Goal: Transaction & Acquisition: Book appointment/travel/reservation

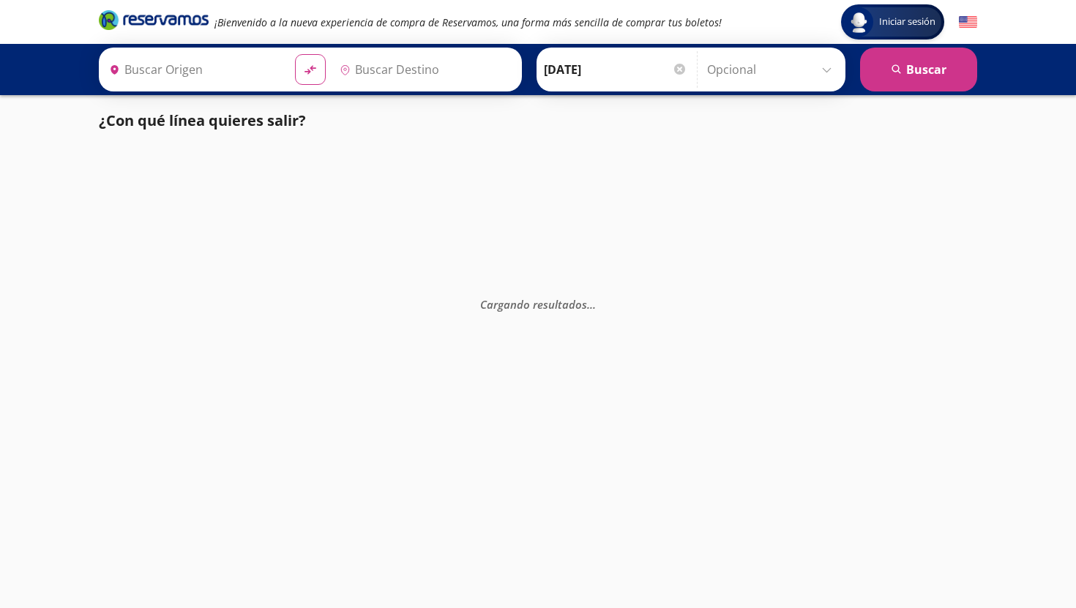
type input "[GEOGRAPHIC_DATA], [GEOGRAPHIC_DATA]"
type input "Acapulco, [GEOGRAPHIC_DATA]"
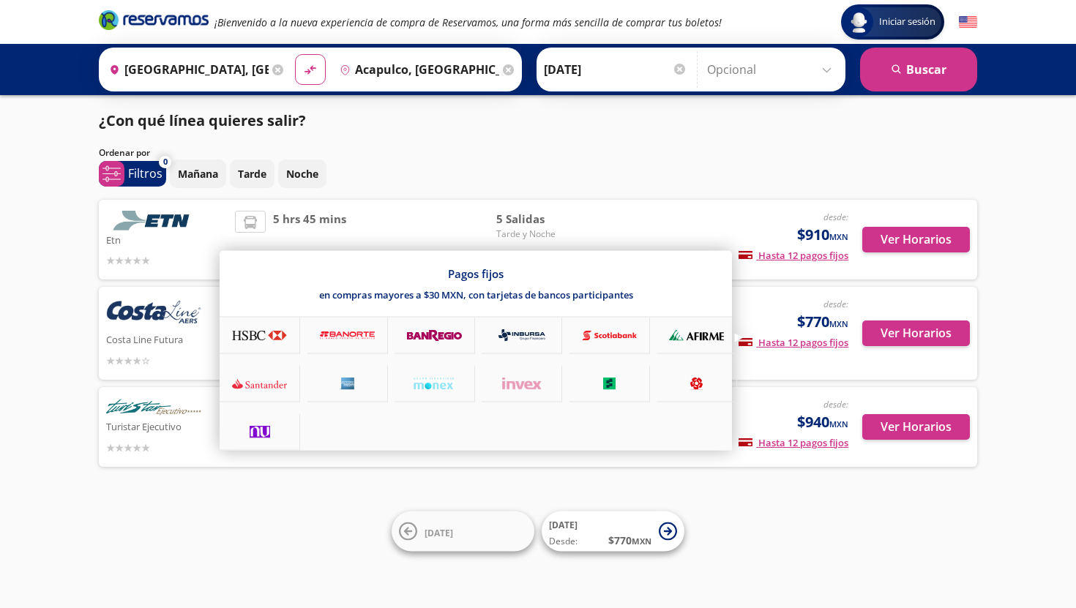
click at [830, 343] on span "Hasta 12 pagos fijos" at bounding box center [794, 342] width 110 height 13
click at [278, 439] on div at bounding box center [260, 432] width 81 height 37
click at [915, 340] on div at bounding box center [538, 304] width 1076 height 608
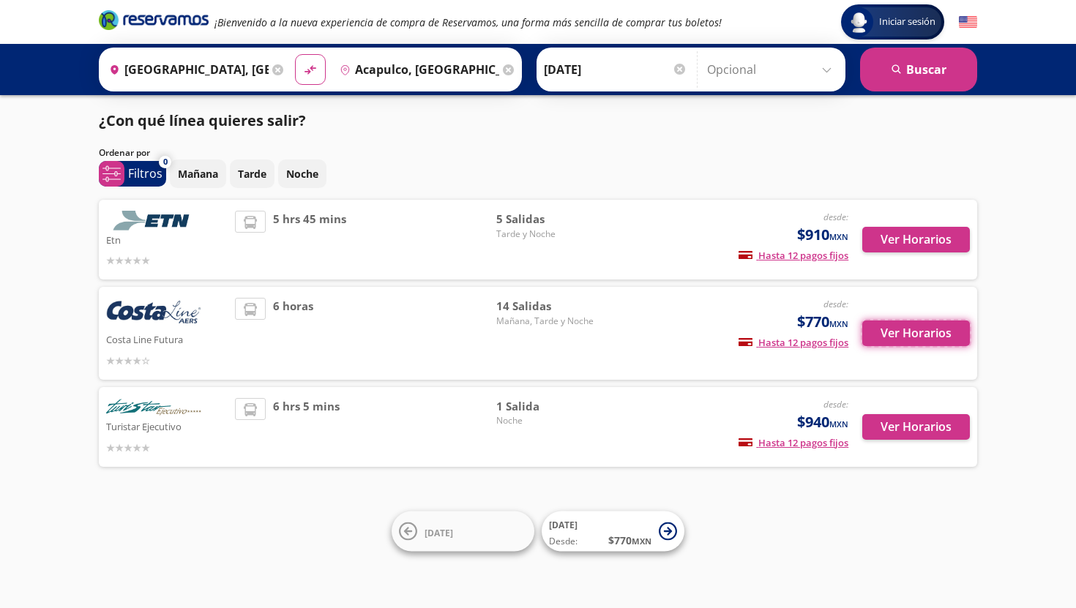
click at [915, 340] on button "Ver Horarios" at bounding box center [916, 334] width 108 height 26
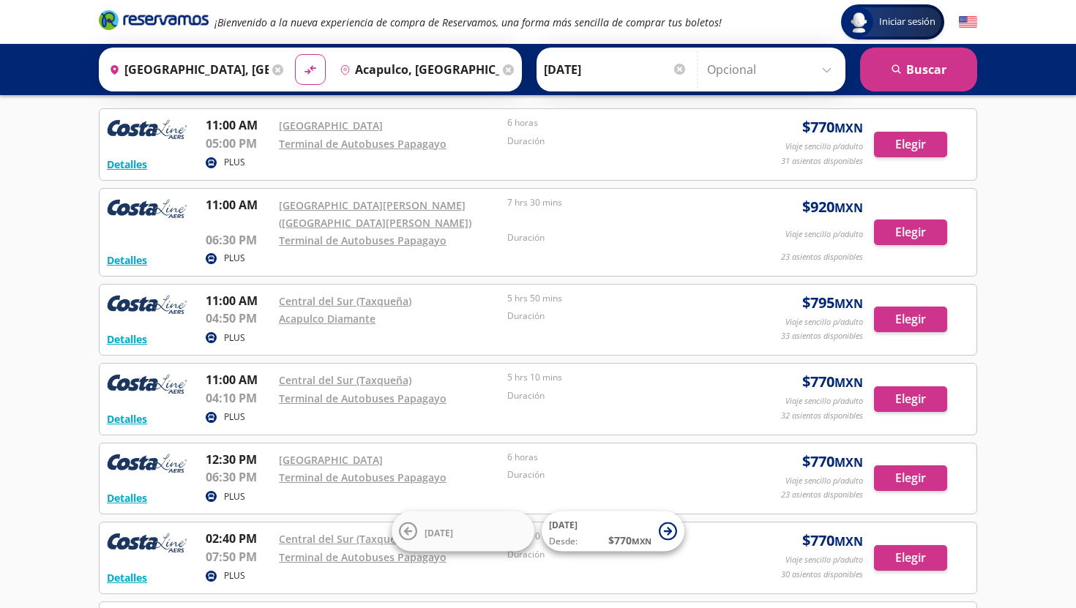
scroll to position [72, 0]
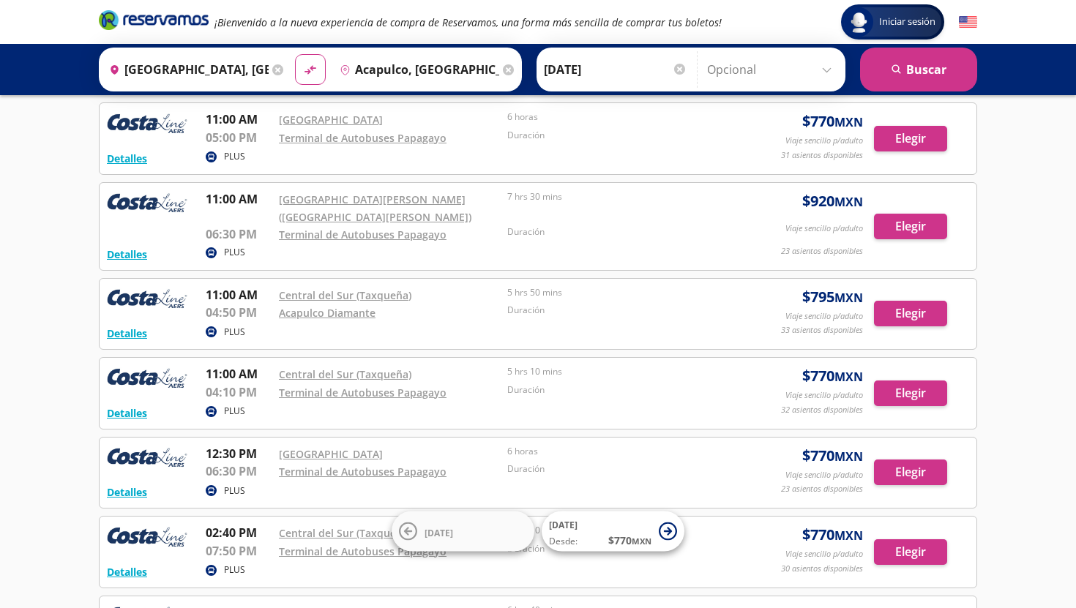
click at [977, 300] on div "0 system-uicons:filtering Filtros chevron [DATE] Tarde Noche Seleccionar horari…" at bounding box center [538, 511] width 893 height 949
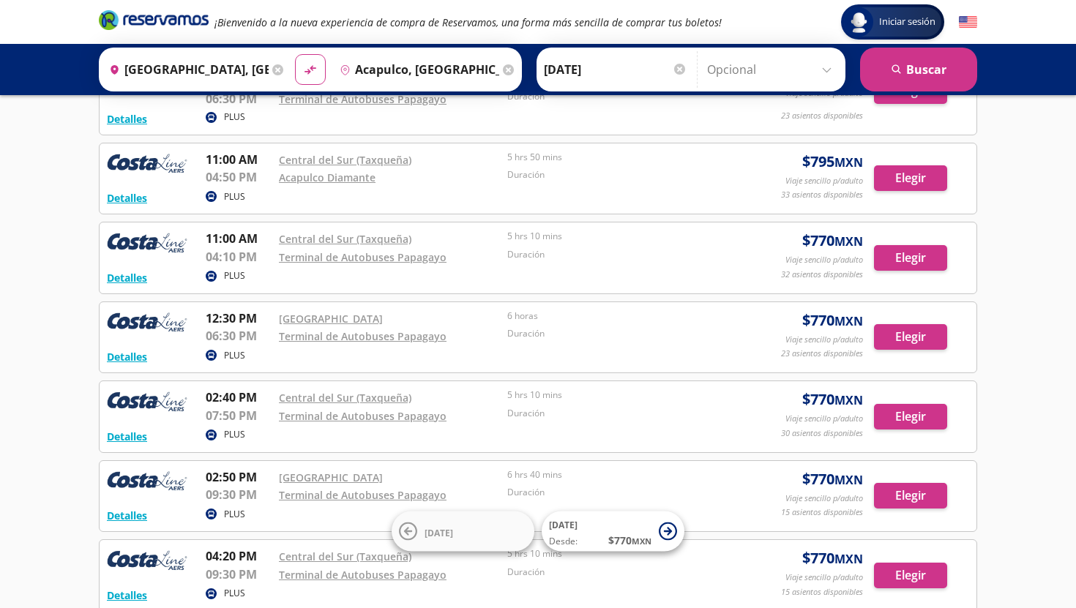
scroll to position [0, 0]
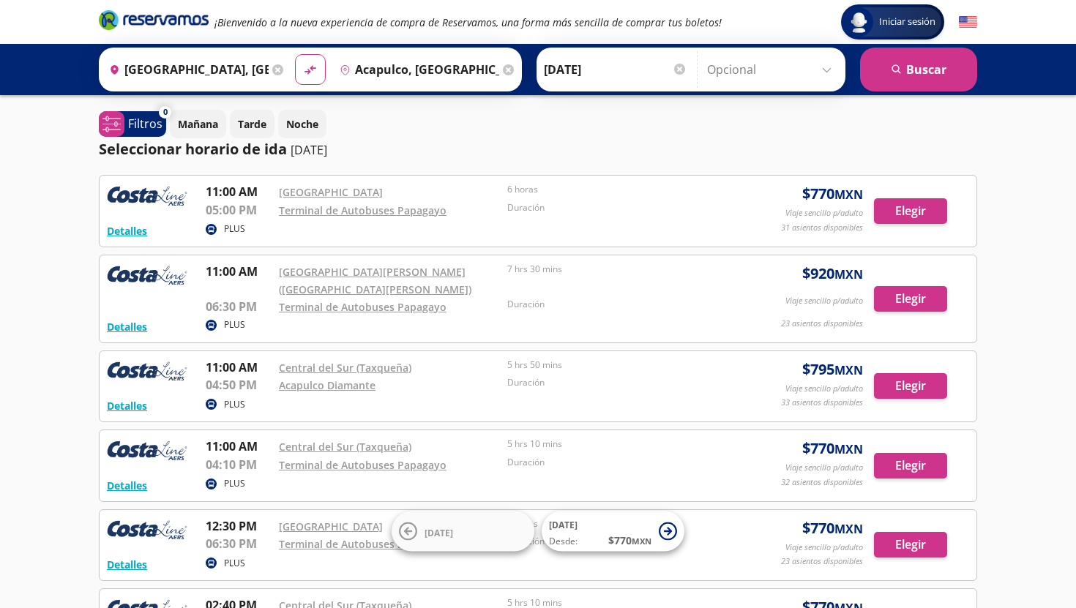
click at [501, 64] on div "Destino pin-outline [GEOGRAPHIC_DATA], [GEOGRAPHIC_DATA]" at bounding box center [425, 70] width 185 height 38
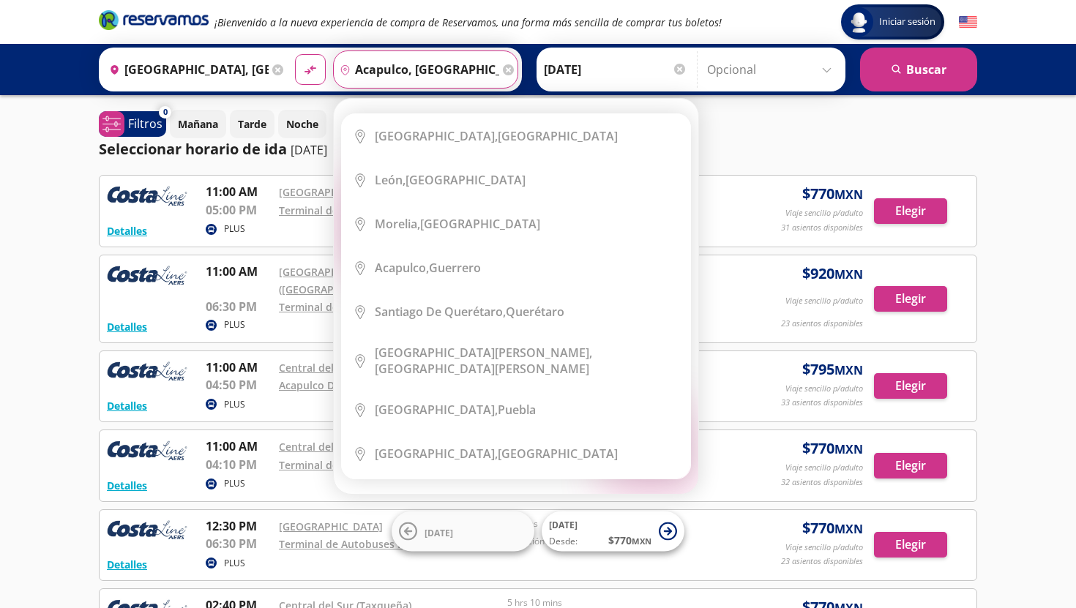
click at [507, 68] on icon at bounding box center [508, 69] width 11 height 11
type input "h"
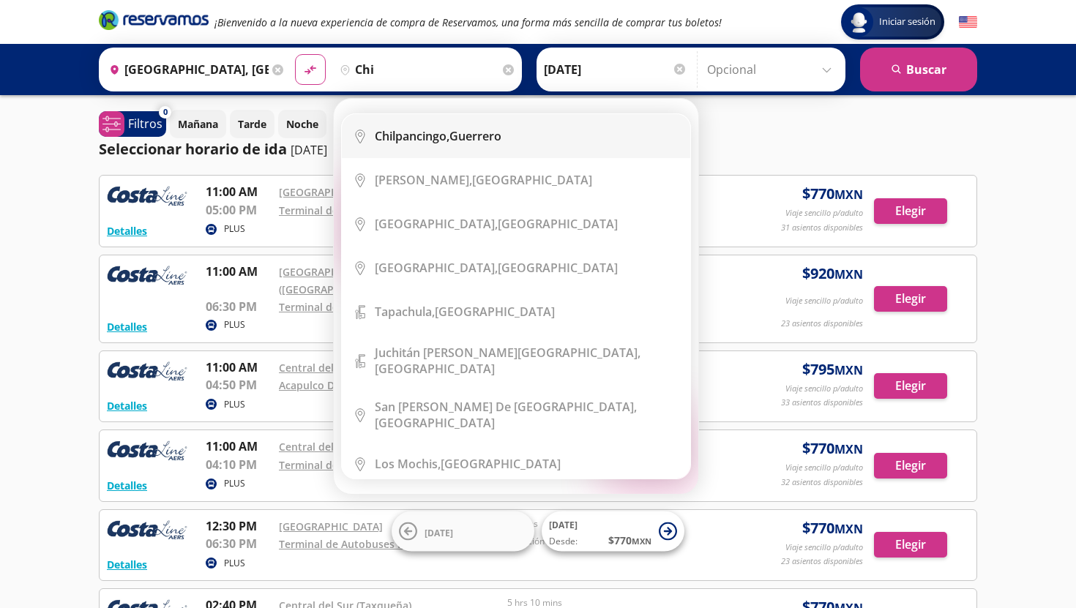
click at [449, 135] on b "Chilpancingo," at bounding box center [412, 136] width 75 height 16
type input "Chilpancingo, [GEOGRAPHIC_DATA]"
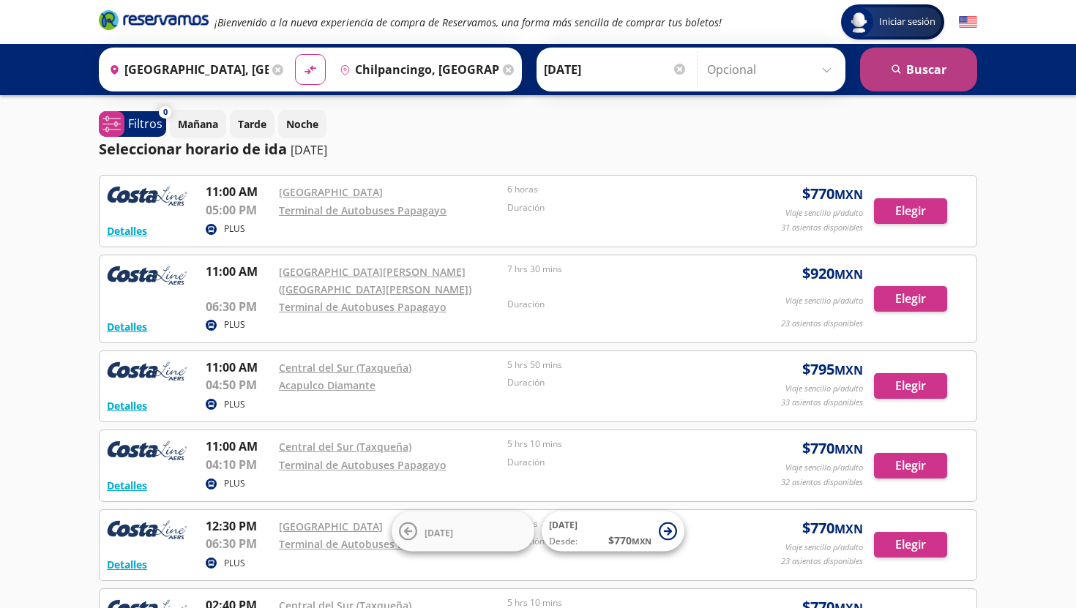
click at [951, 51] on button "search [GEOGRAPHIC_DATA]" at bounding box center [918, 70] width 117 height 44
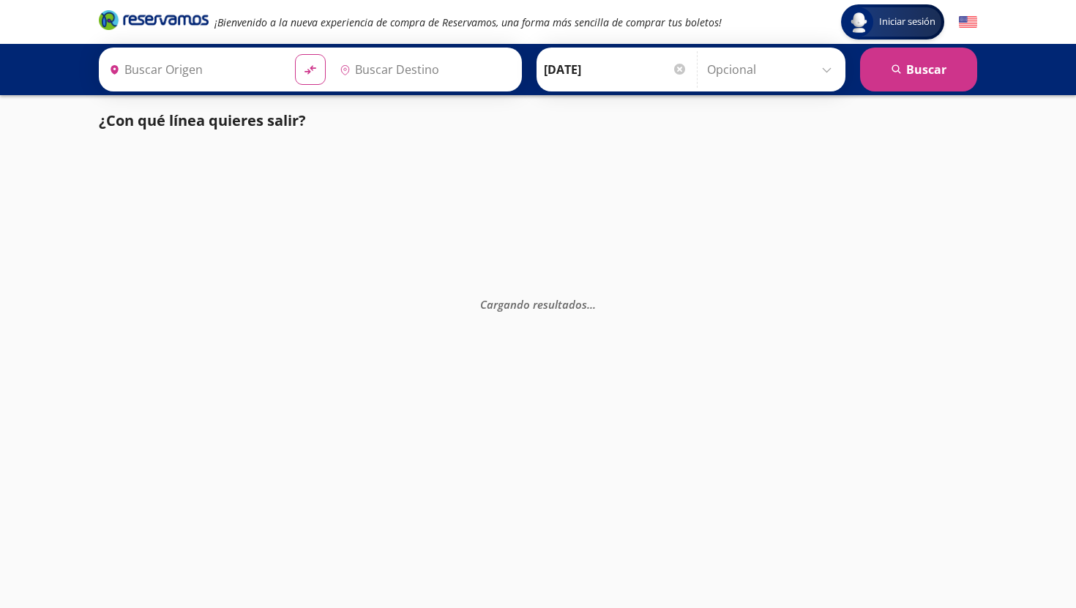
type input "[GEOGRAPHIC_DATA], [GEOGRAPHIC_DATA]"
type input "Chilpancingo, [GEOGRAPHIC_DATA]"
